Goal: Task Accomplishment & Management: Manage account settings

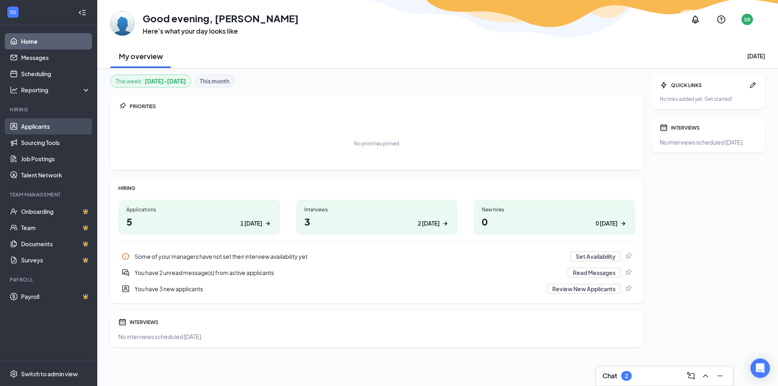
click at [52, 127] on link "Applicants" at bounding box center [55, 126] width 69 height 16
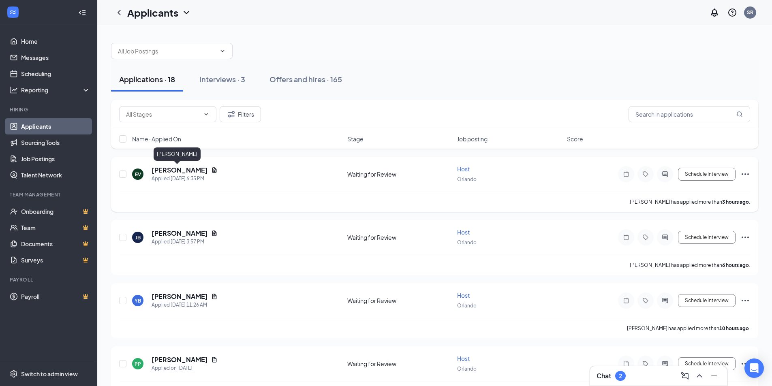
click at [177, 169] on h5 "[PERSON_NAME]" at bounding box center [179, 170] width 56 height 9
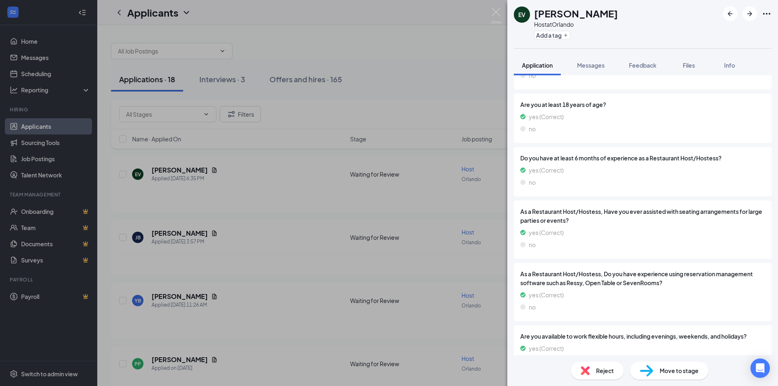
scroll to position [767, 0]
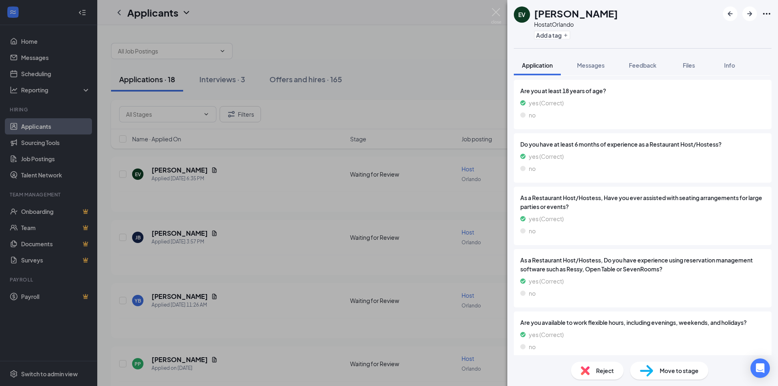
click at [255, 228] on div "EV [PERSON_NAME] Host at [GEOGRAPHIC_DATA] Add a tag Application Messages Feedb…" at bounding box center [389, 193] width 778 height 386
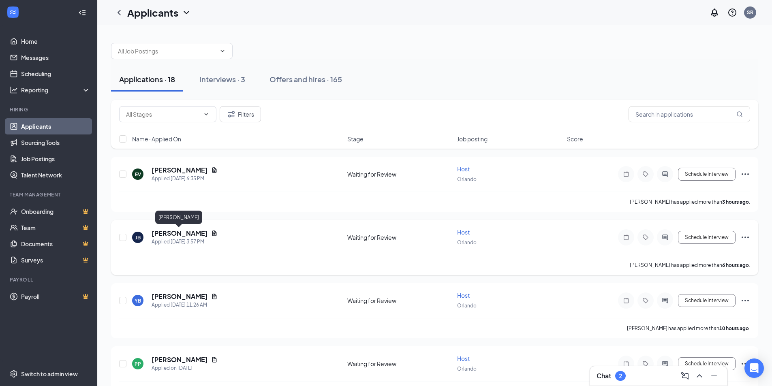
click at [165, 232] on h5 "[PERSON_NAME]" at bounding box center [179, 233] width 56 height 9
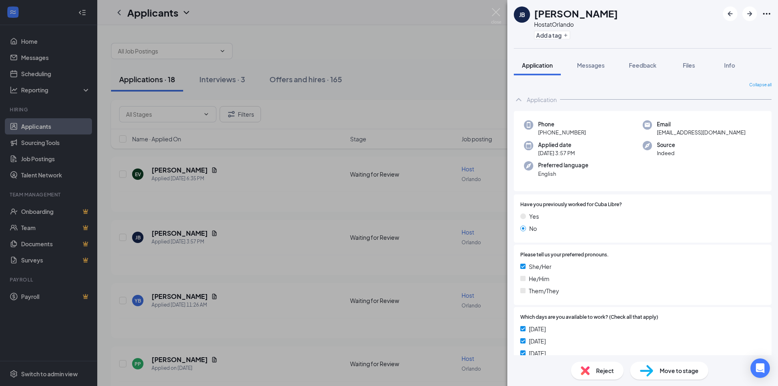
click at [265, 254] on div "[PERSON_NAME] Host at [GEOGRAPHIC_DATA] Add a tag Application Messages Feedback…" at bounding box center [389, 193] width 778 height 386
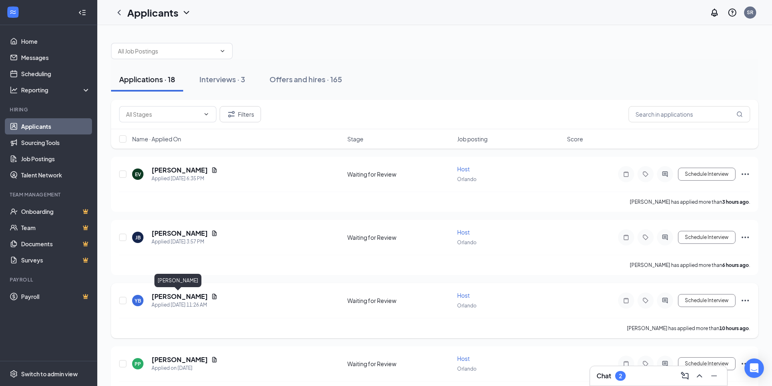
click at [187, 298] on h5 "[PERSON_NAME]" at bounding box center [179, 296] width 56 height 9
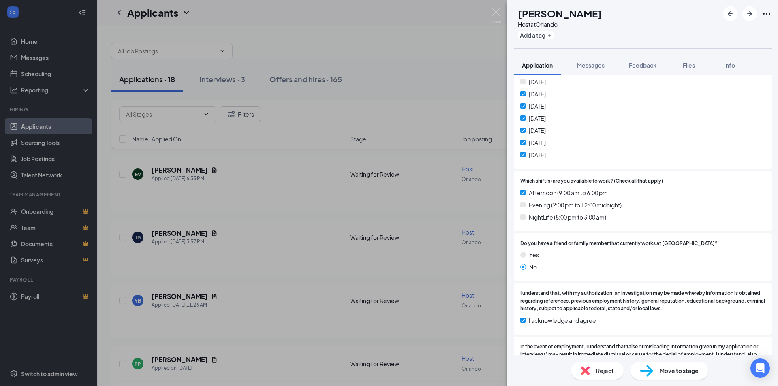
scroll to position [283, 0]
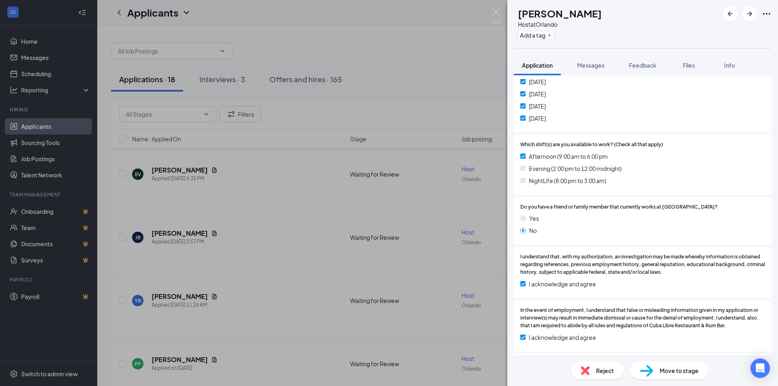
click at [601, 373] on span "Reject" at bounding box center [605, 370] width 18 height 9
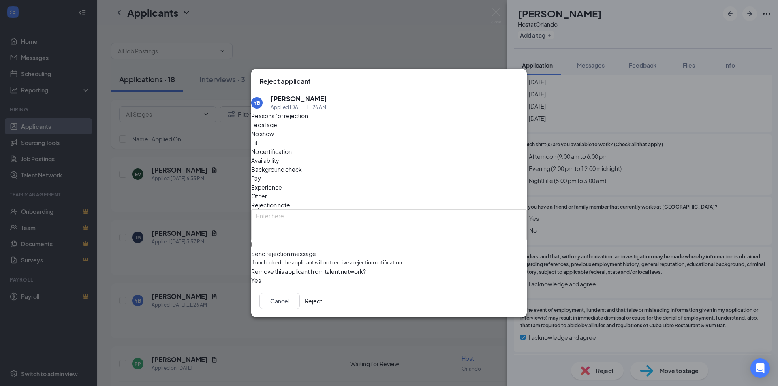
click at [322, 305] on button "Reject" at bounding box center [313, 301] width 17 height 16
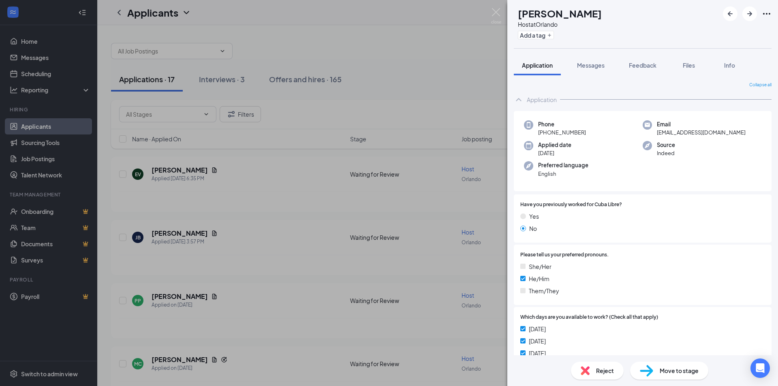
click at [475, 94] on div "PP [PERSON_NAME] Host at [GEOGRAPHIC_DATA] Add a tag Application Messages Feedb…" at bounding box center [389, 193] width 778 height 386
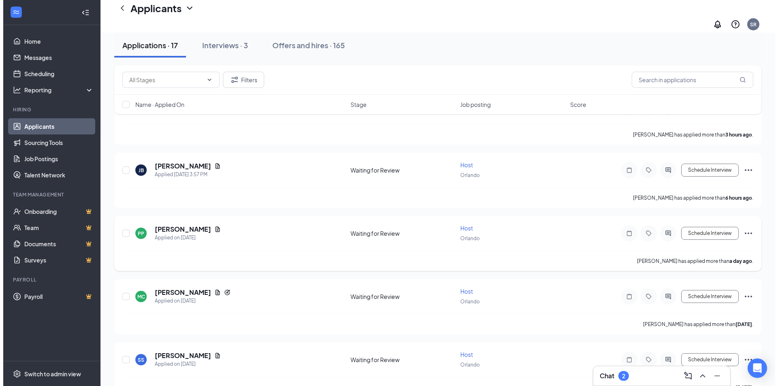
scroll to position [81, 0]
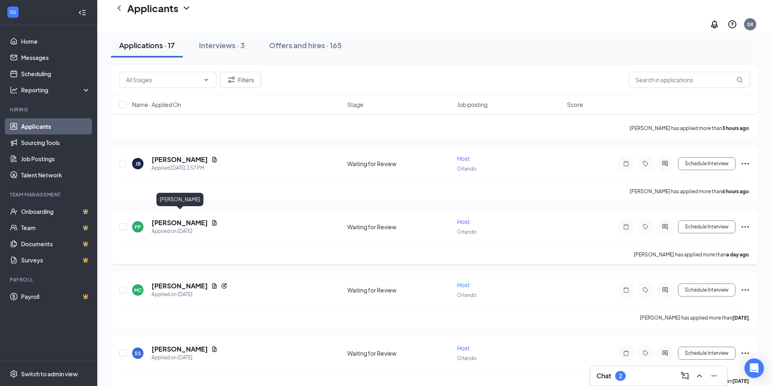
click at [187, 218] on h5 "[PERSON_NAME]" at bounding box center [179, 222] width 56 height 9
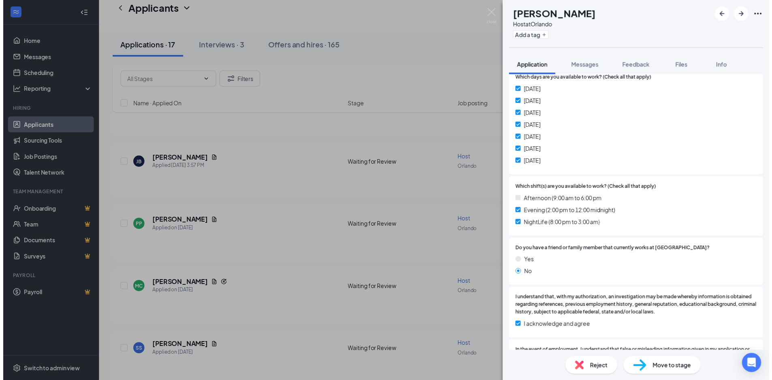
scroll to position [166, 0]
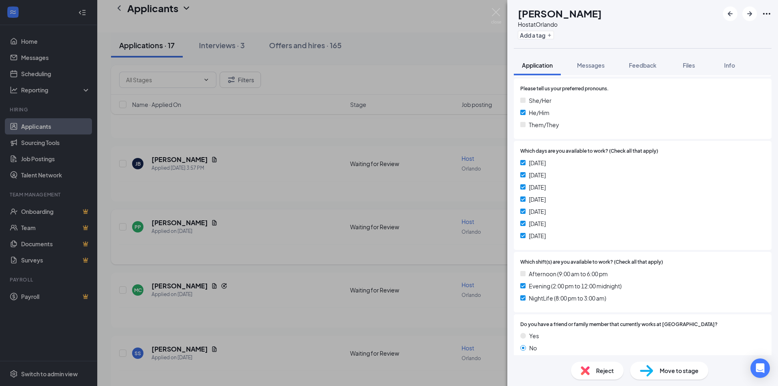
click at [265, 249] on div "PP [PERSON_NAME] Host at [GEOGRAPHIC_DATA] Add a tag Application Messages Feedb…" at bounding box center [389, 193] width 778 height 386
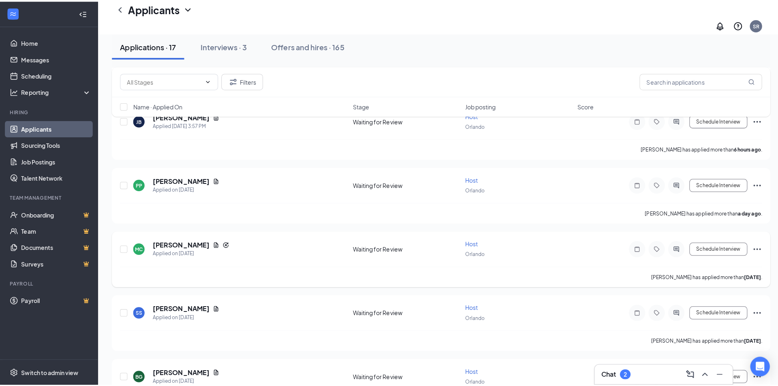
scroll to position [162, 0]
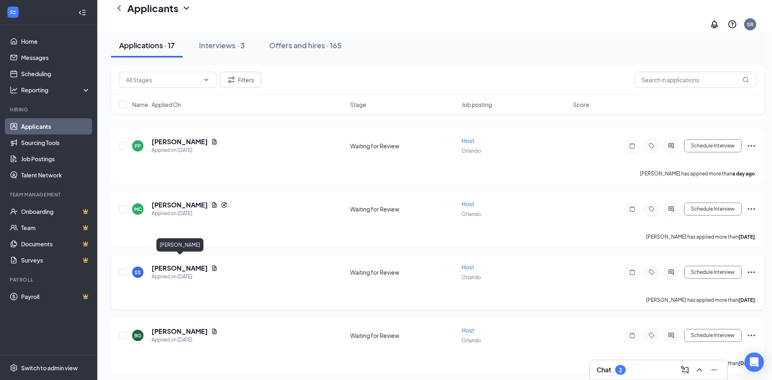
click at [187, 264] on h5 "[PERSON_NAME]" at bounding box center [179, 268] width 56 height 9
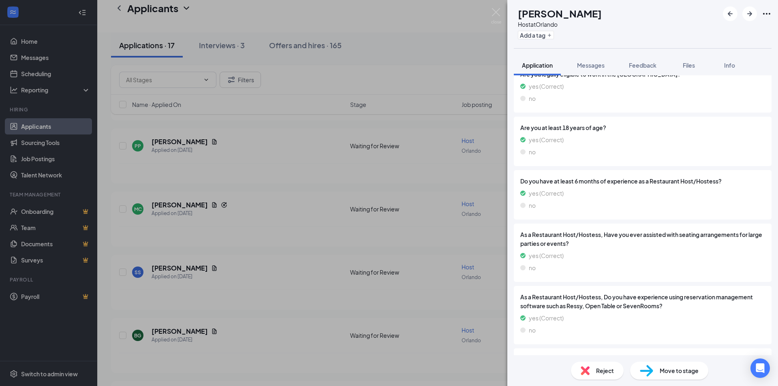
scroll to position [733, 0]
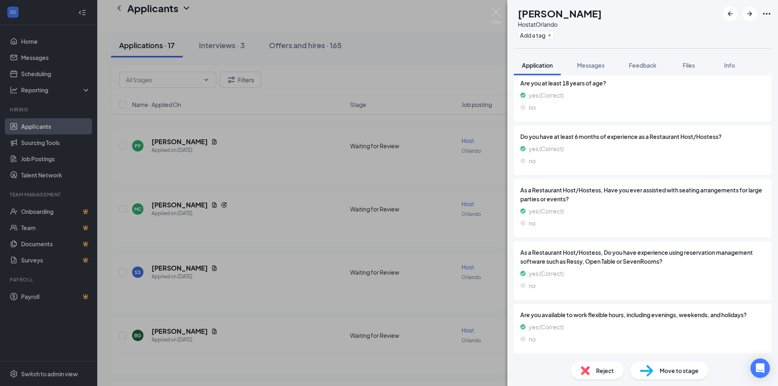
click at [673, 371] on span "Move to stage" at bounding box center [678, 370] width 39 height 9
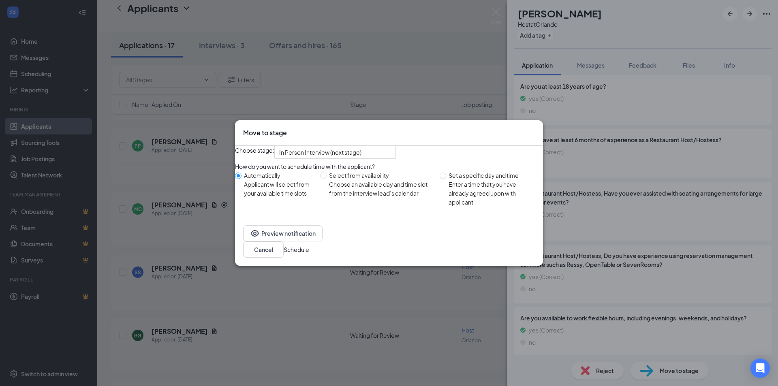
click at [309, 251] on button "Schedule" at bounding box center [296, 249] width 26 height 9
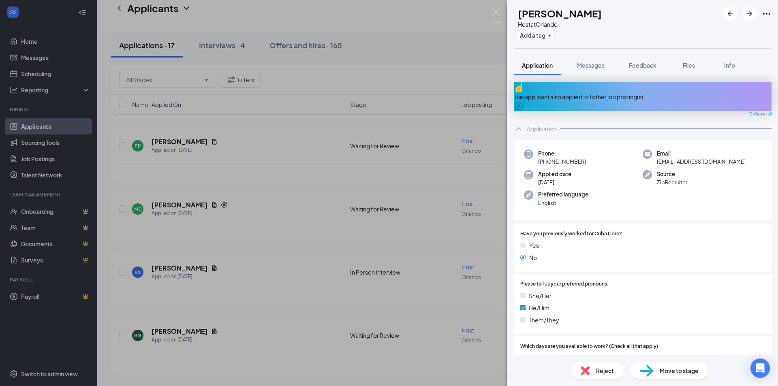
click at [453, 44] on div "[PERSON_NAME] Host at [GEOGRAPHIC_DATA] Add a tag Application Messages Feedback…" at bounding box center [389, 193] width 778 height 386
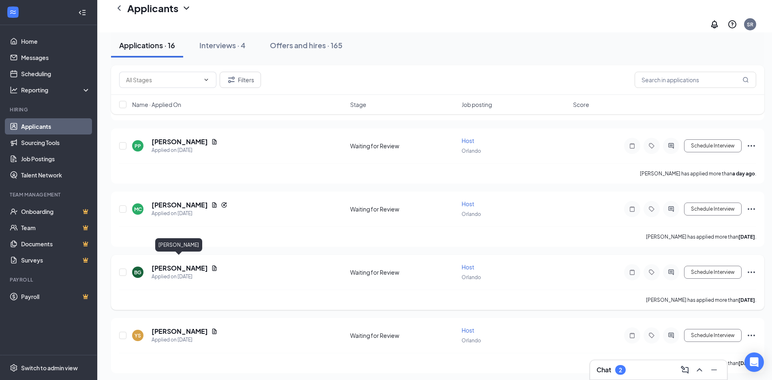
click at [187, 264] on h5 "[PERSON_NAME]" at bounding box center [179, 268] width 56 height 9
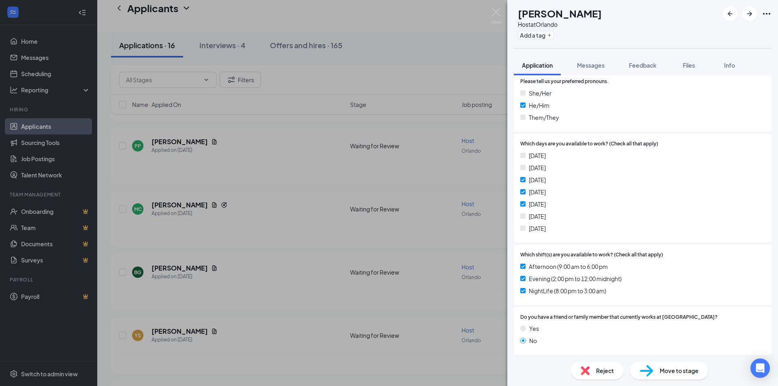
scroll to position [364, 0]
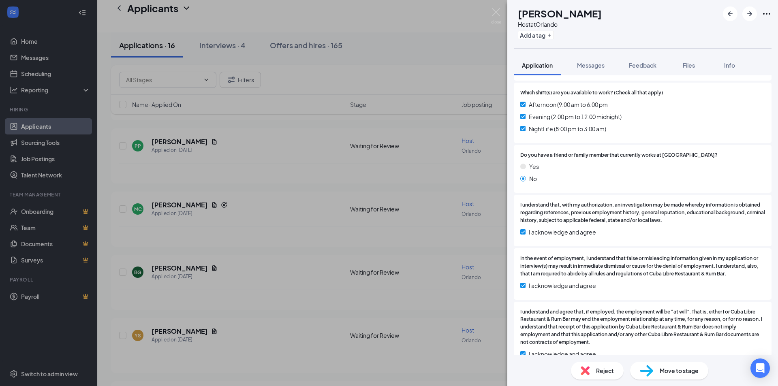
click at [606, 377] on div "Reject" at bounding box center [597, 371] width 53 height 18
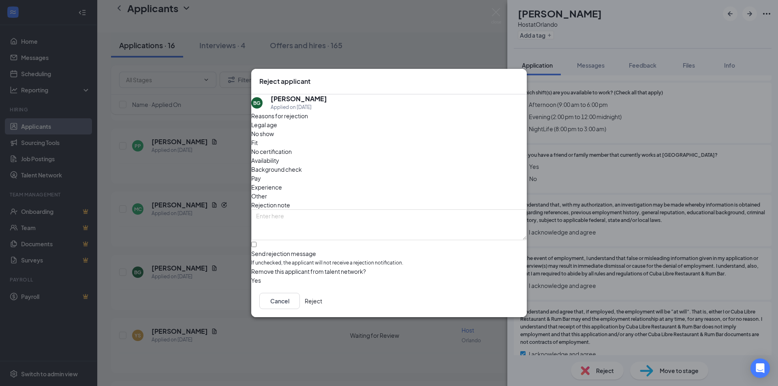
click at [322, 303] on button "Reject" at bounding box center [313, 301] width 17 height 16
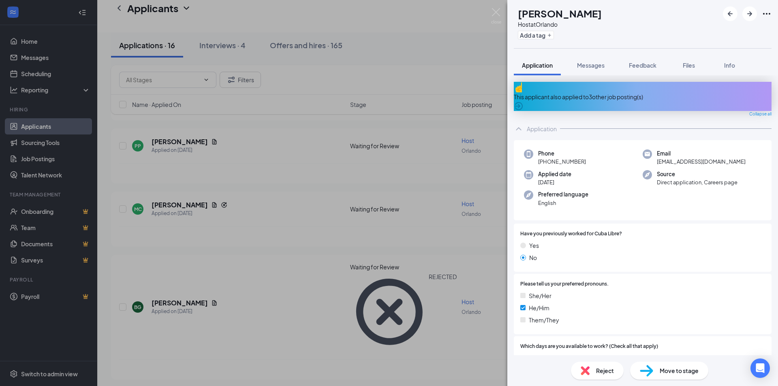
click at [463, 72] on div "YS [PERSON_NAME] Host at [GEOGRAPHIC_DATA] Add a tag Application Messages Feedb…" at bounding box center [389, 193] width 778 height 386
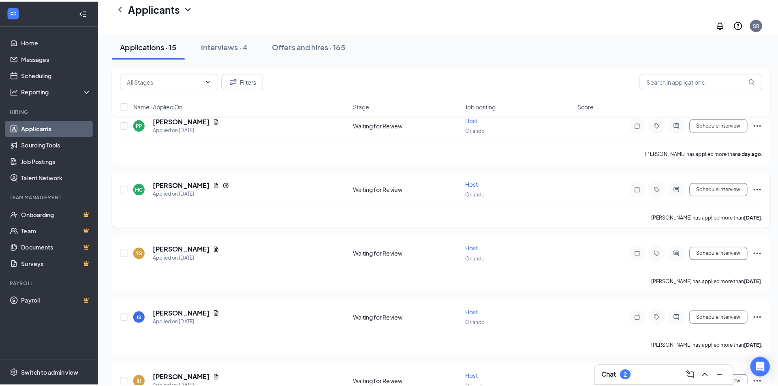
scroll to position [202, 0]
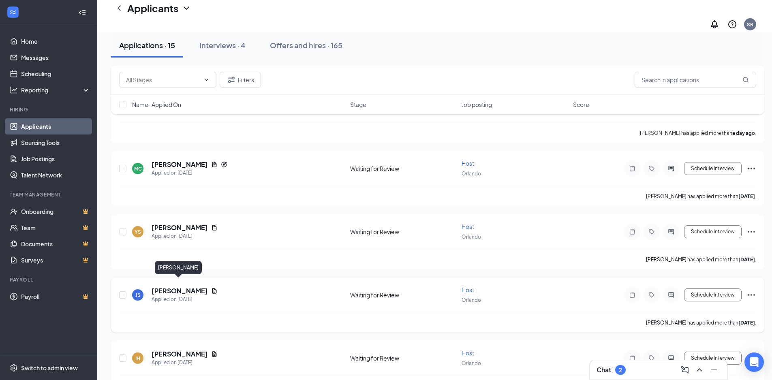
click at [185, 286] on h5 "[PERSON_NAME]" at bounding box center [179, 290] width 56 height 9
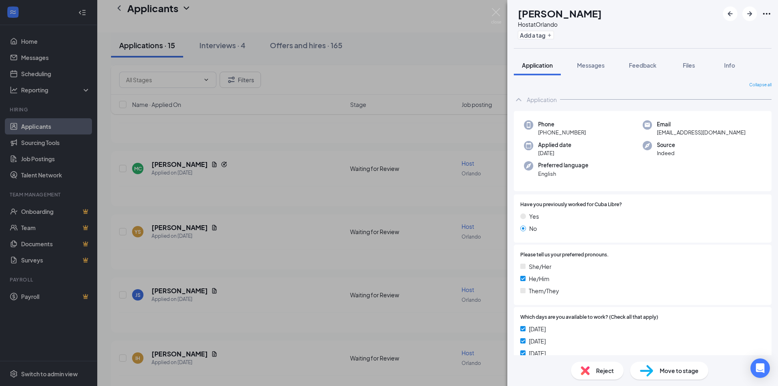
click at [449, 70] on div "JS [PERSON_NAME] Host at [GEOGRAPHIC_DATA] Add a tag Application Messages Feedb…" at bounding box center [389, 193] width 778 height 386
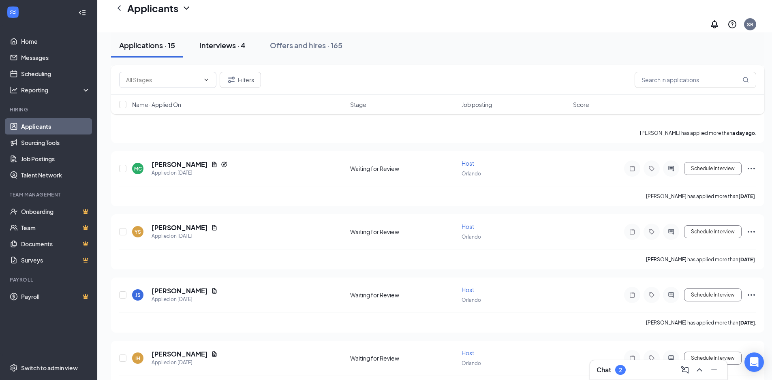
click at [233, 50] on button "Interviews · 4" at bounding box center [222, 45] width 62 height 24
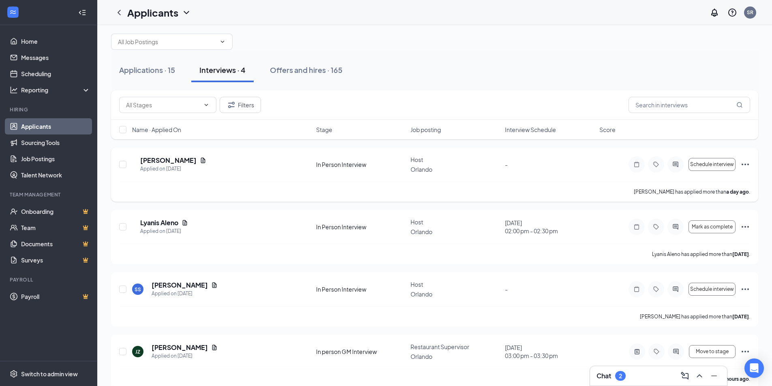
scroll to position [19, 0]
